Goal: Task Accomplishment & Management: Use online tool/utility

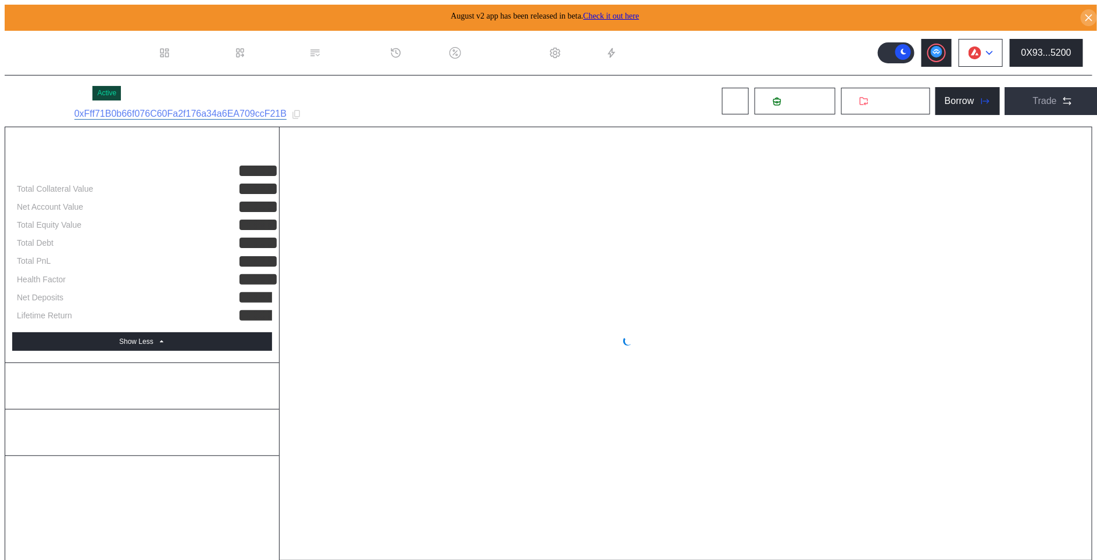
select select "*"
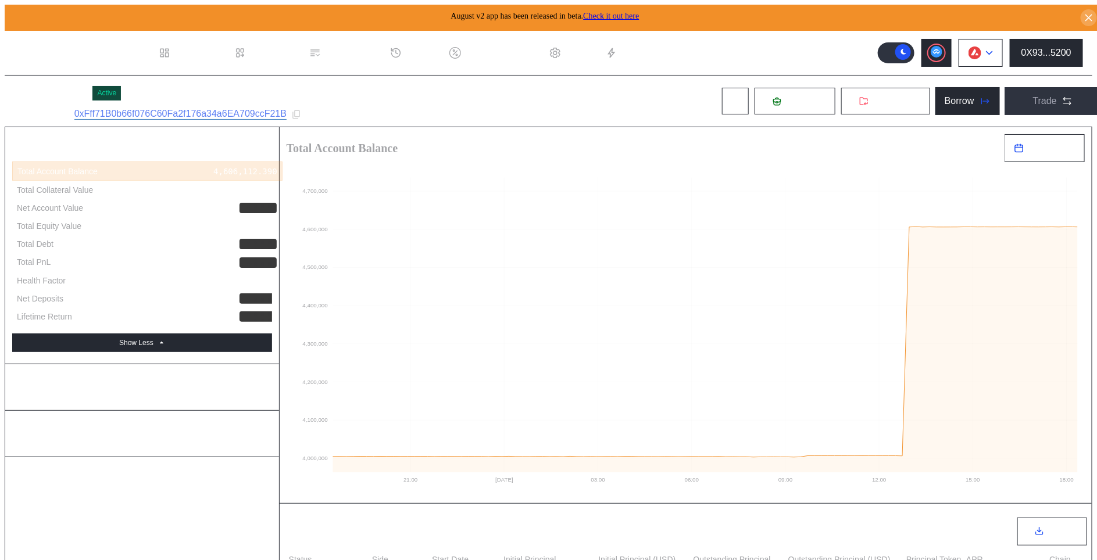
click at [981, 47] on img at bounding box center [975, 53] width 13 height 13
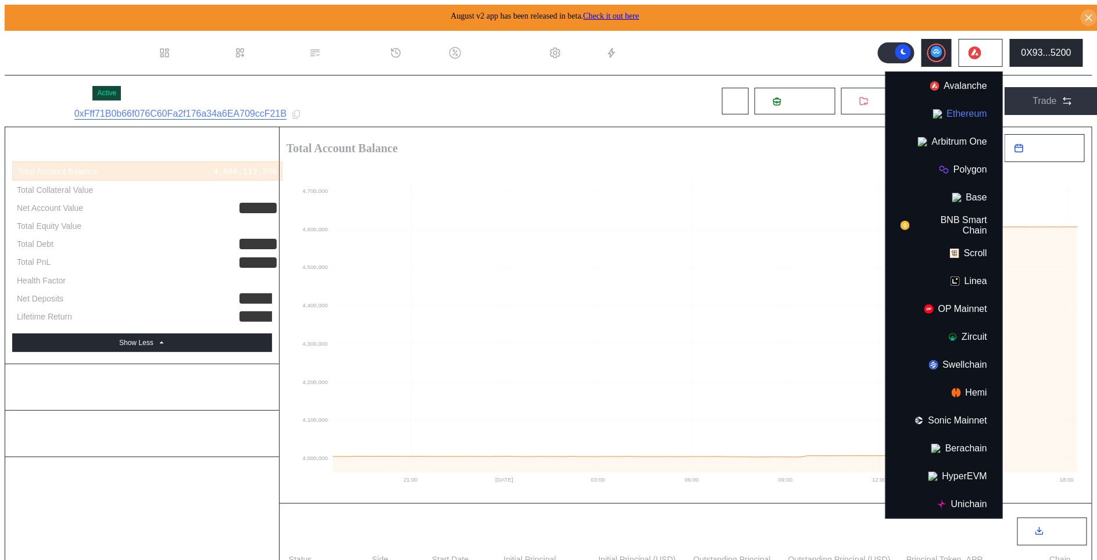
click at [967, 109] on button "Ethereum" at bounding box center [944, 114] width 116 height 28
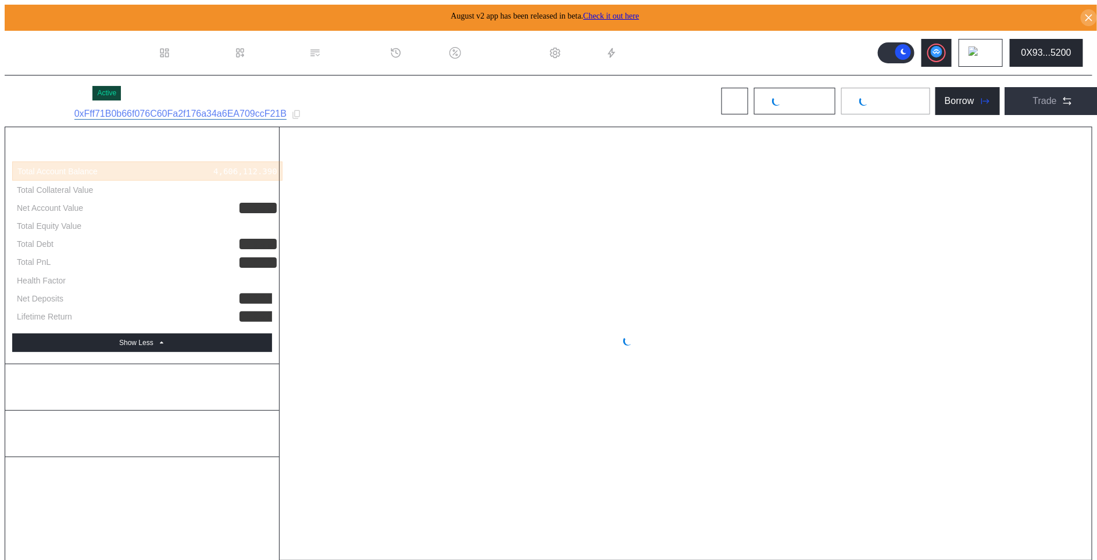
select select "*"
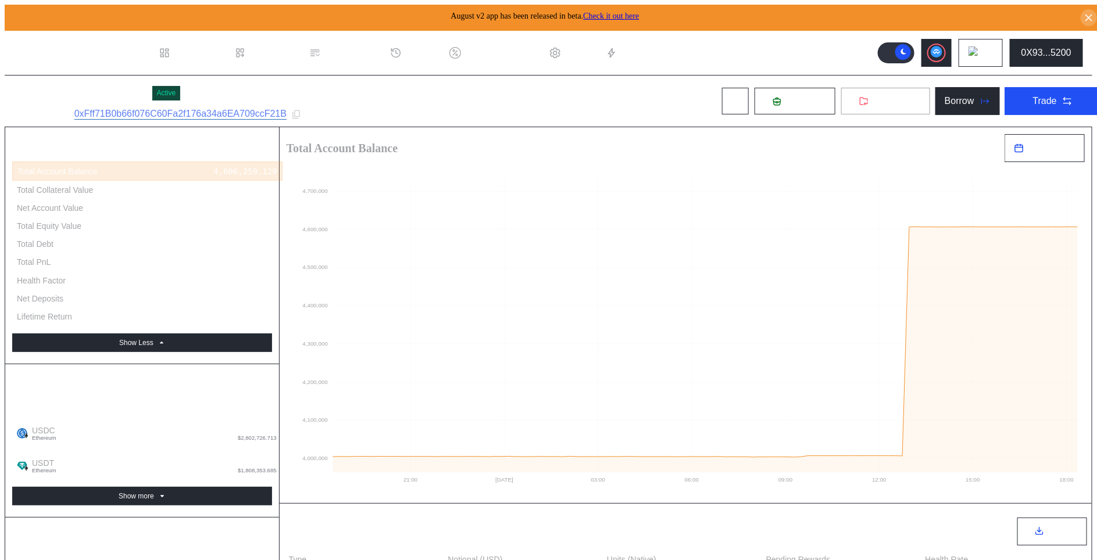
click at [886, 103] on span "Withdraw" at bounding box center [892, 101] width 39 height 10
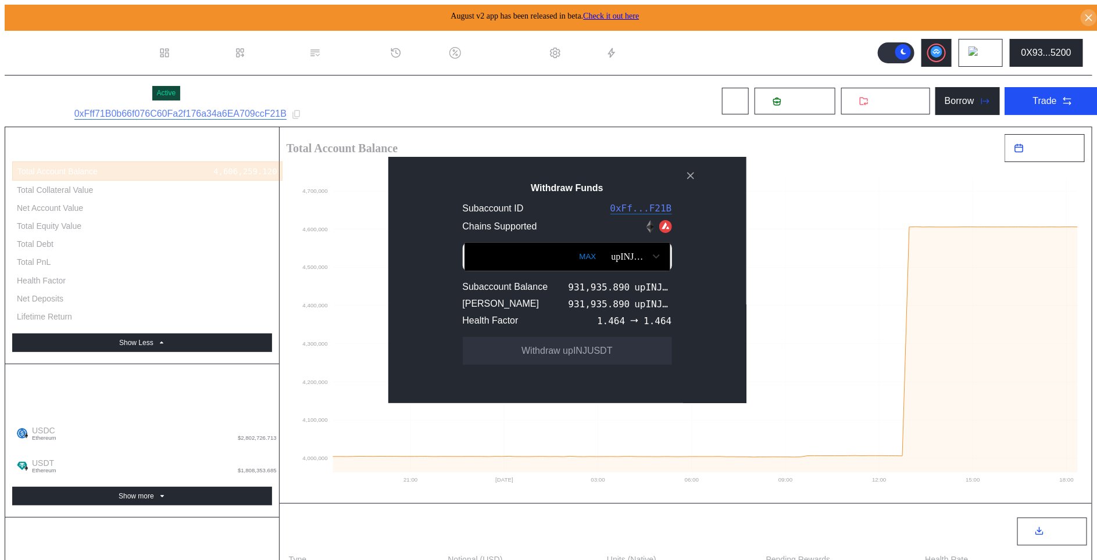
click at [612, 262] on div "upINJUSDT" at bounding box center [630, 257] width 37 height 10
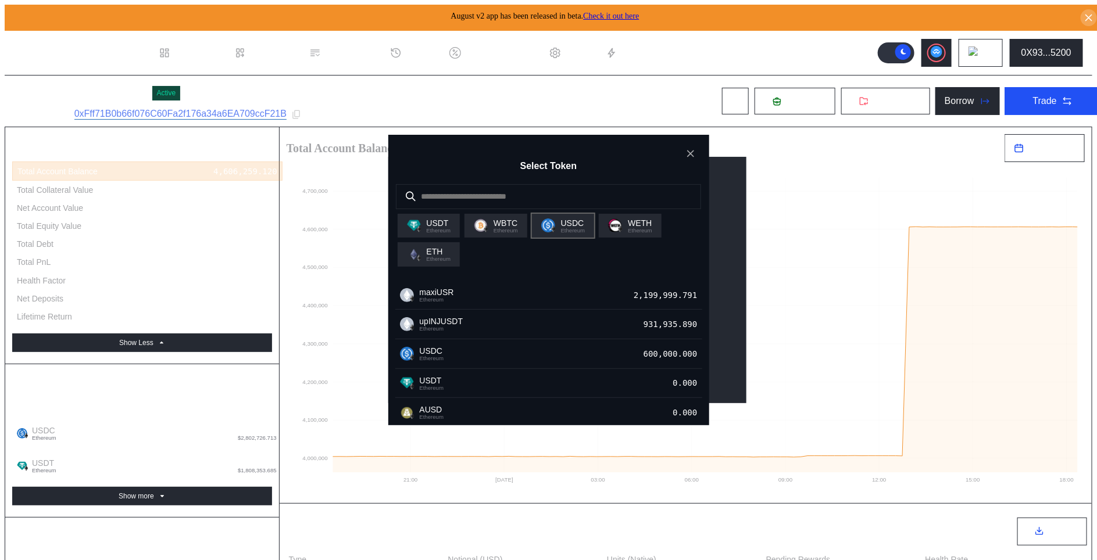
click at [561, 231] on div "USDC Ethereum" at bounding box center [563, 226] width 44 height 15
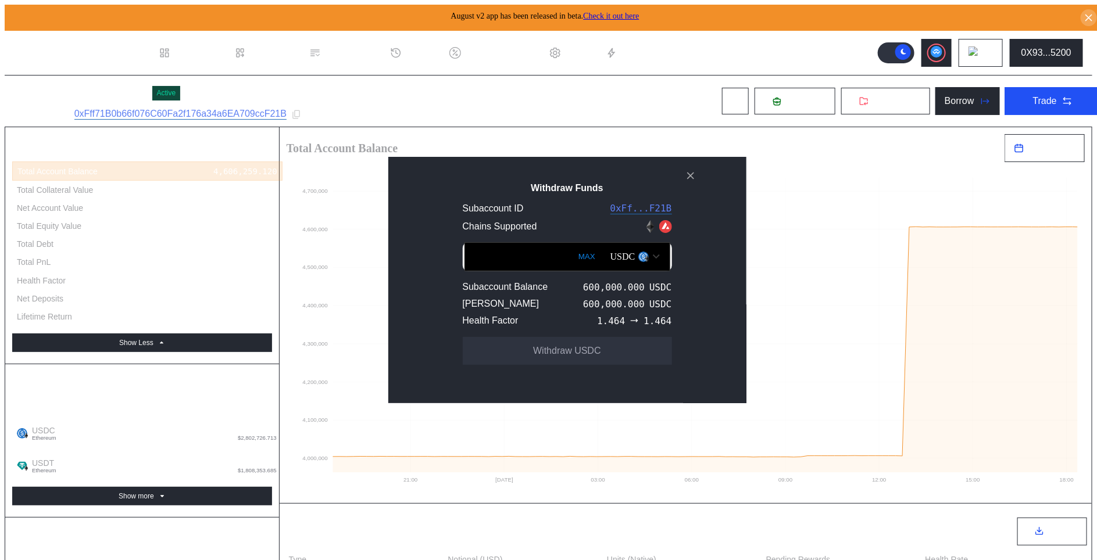
click at [575, 260] on button "MAX" at bounding box center [587, 257] width 24 height 27
type input "********"
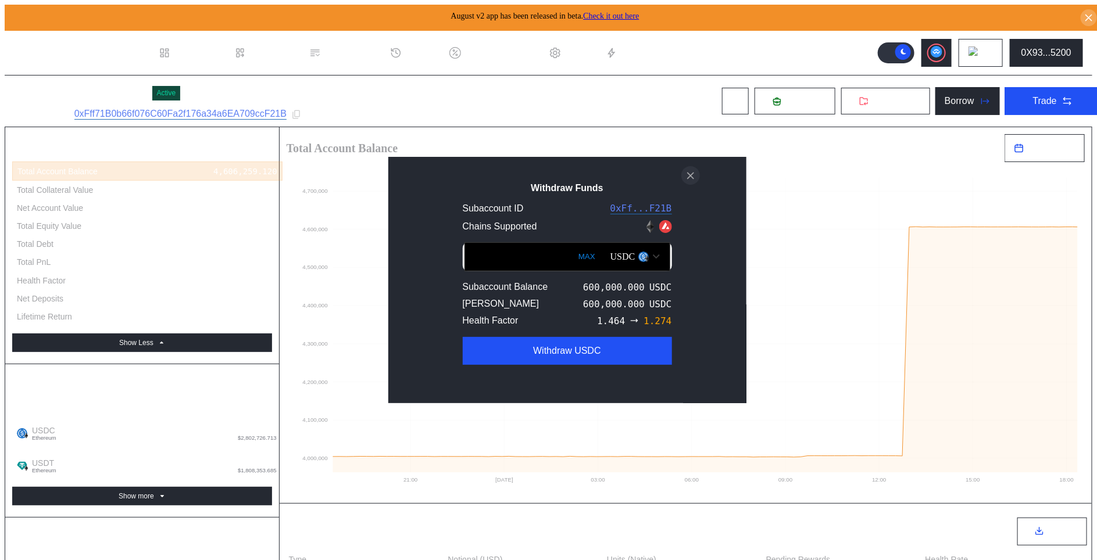
click at [688, 178] on icon "close modal" at bounding box center [691, 176] width 6 height 6
